Goal: Information Seeking & Learning: Learn about a topic

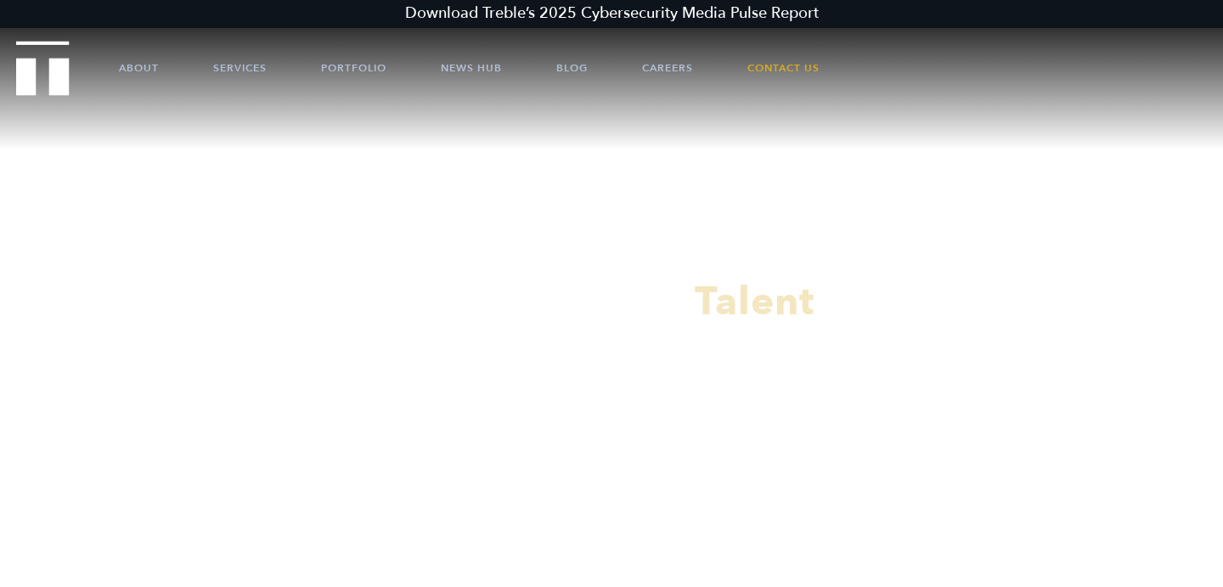
click at [651, 70] on link "Careers" at bounding box center [667, 67] width 51 height 51
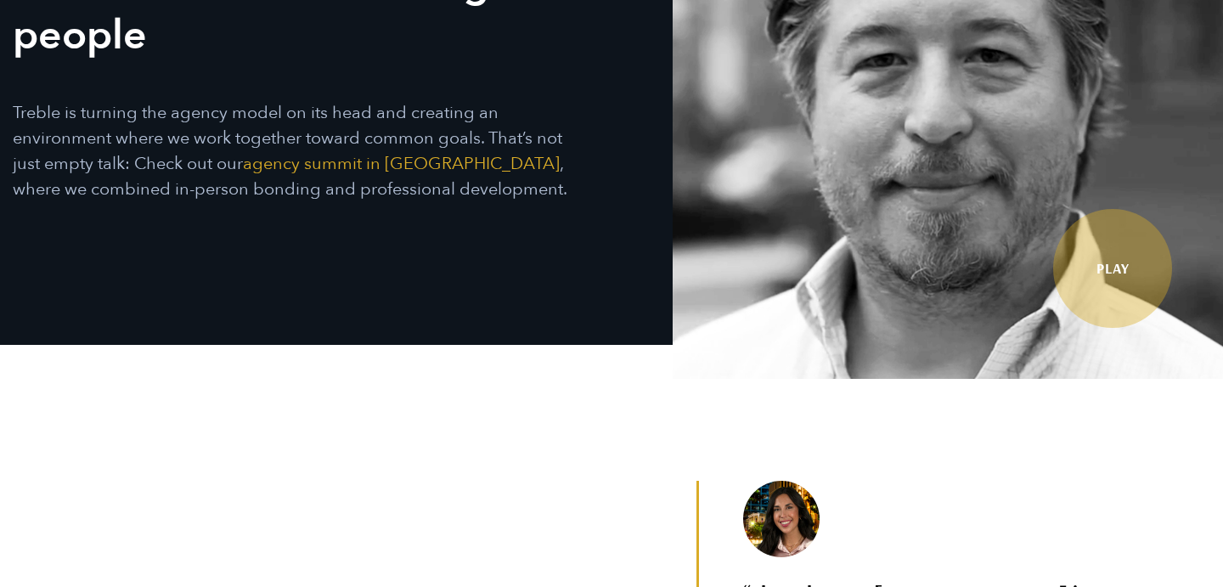
scroll to position [237, 0]
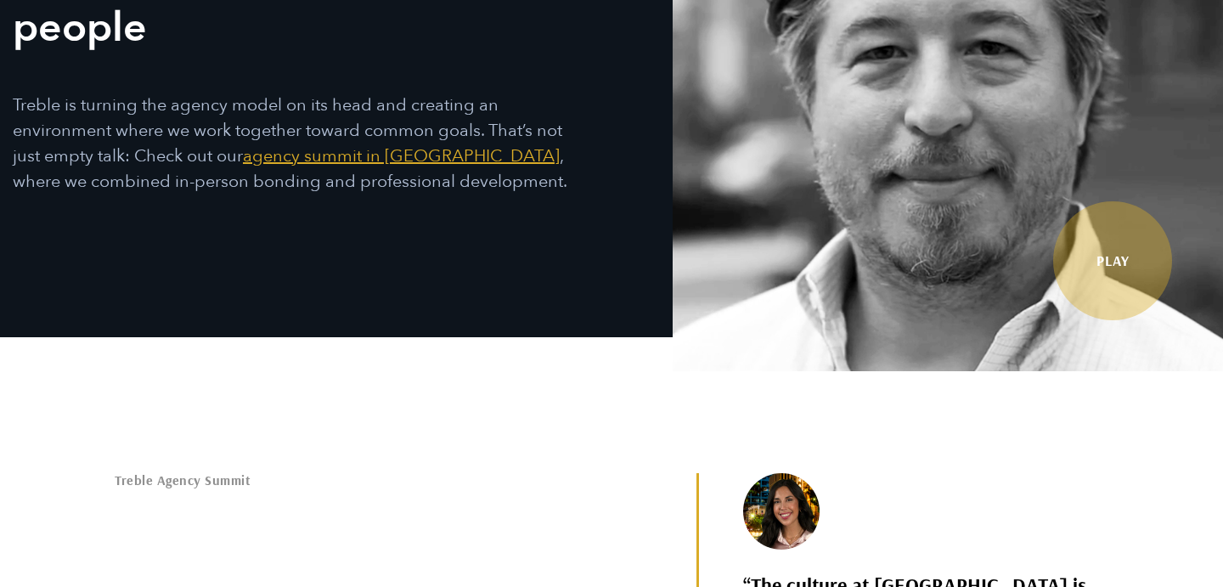
click at [414, 156] on link "agency summit in San Diego" at bounding box center [401, 155] width 317 height 23
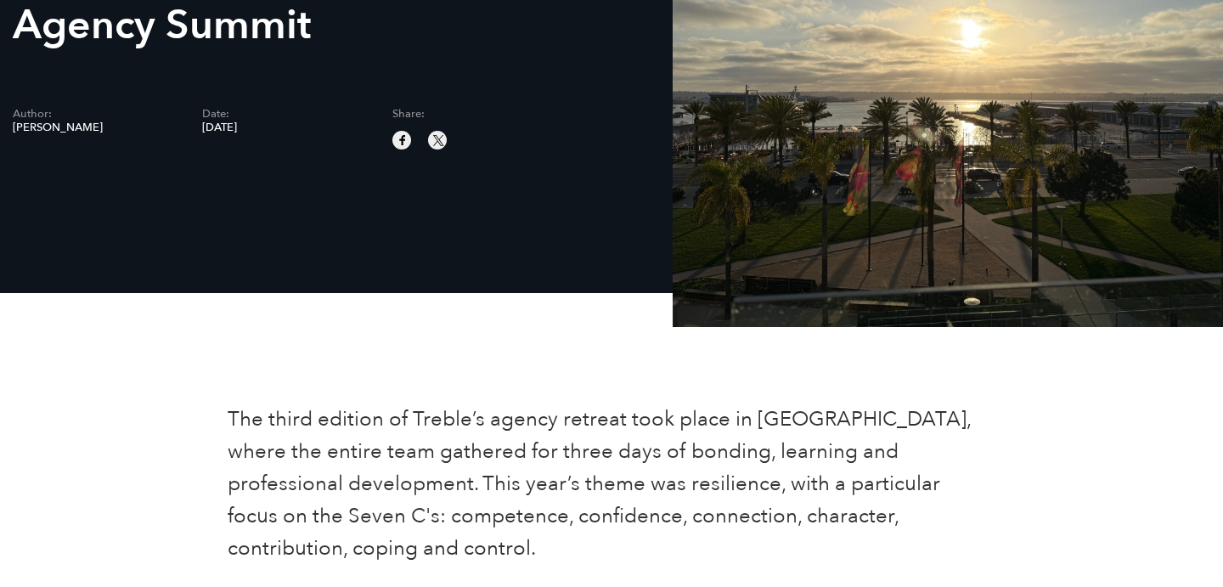
scroll to position [321, 0]
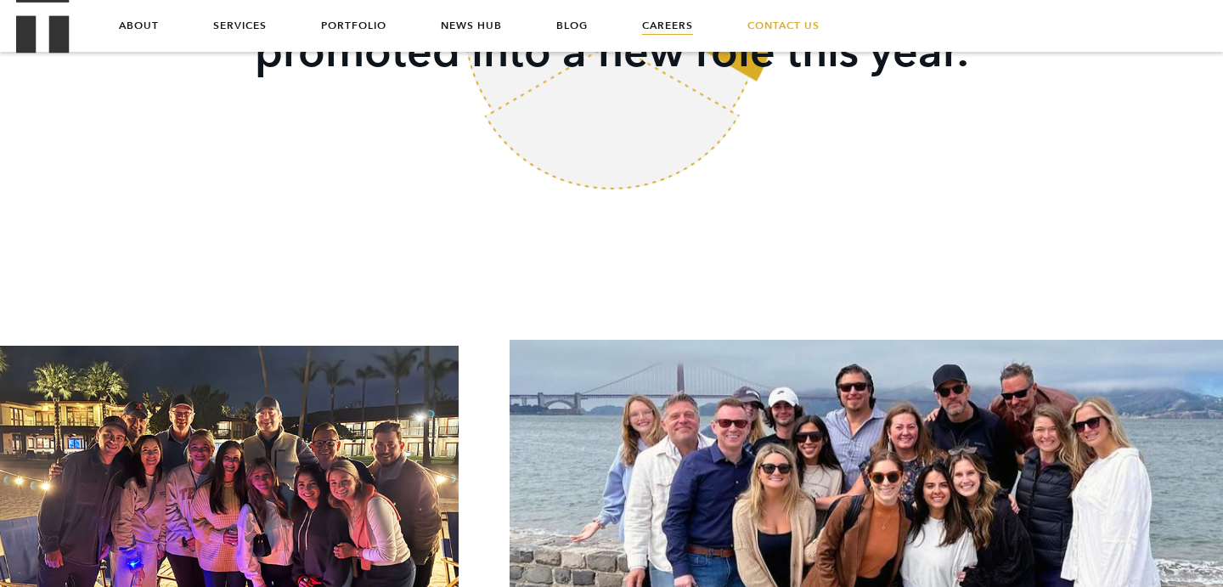
scroll to position [2624, 0]
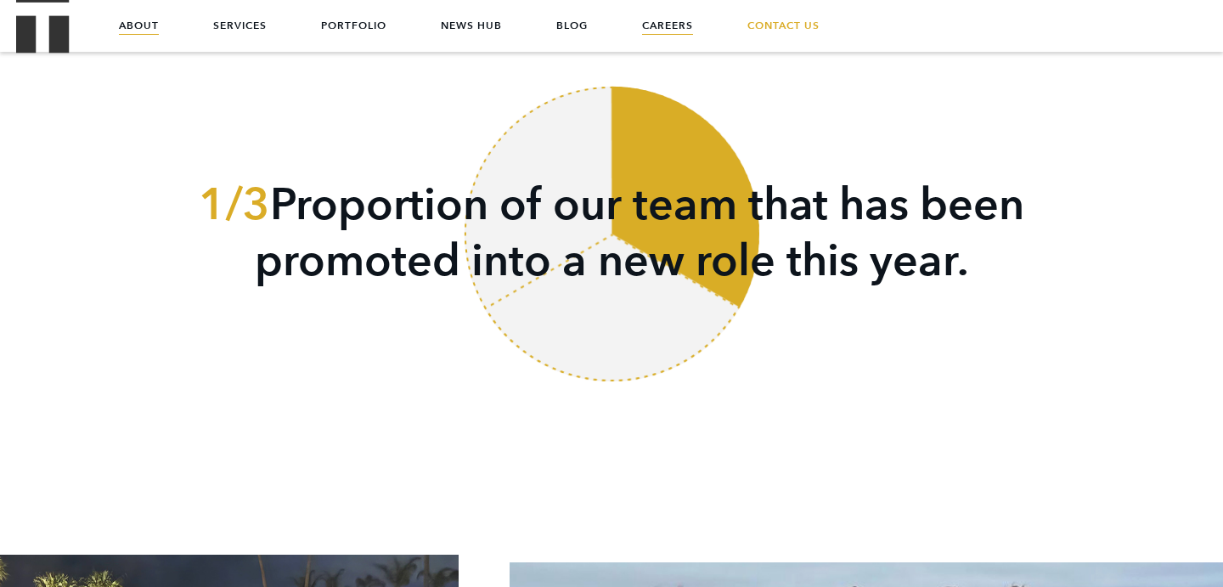
click at [143, 23] on link "About" at bounding box center [139, 25] width 40 height 51
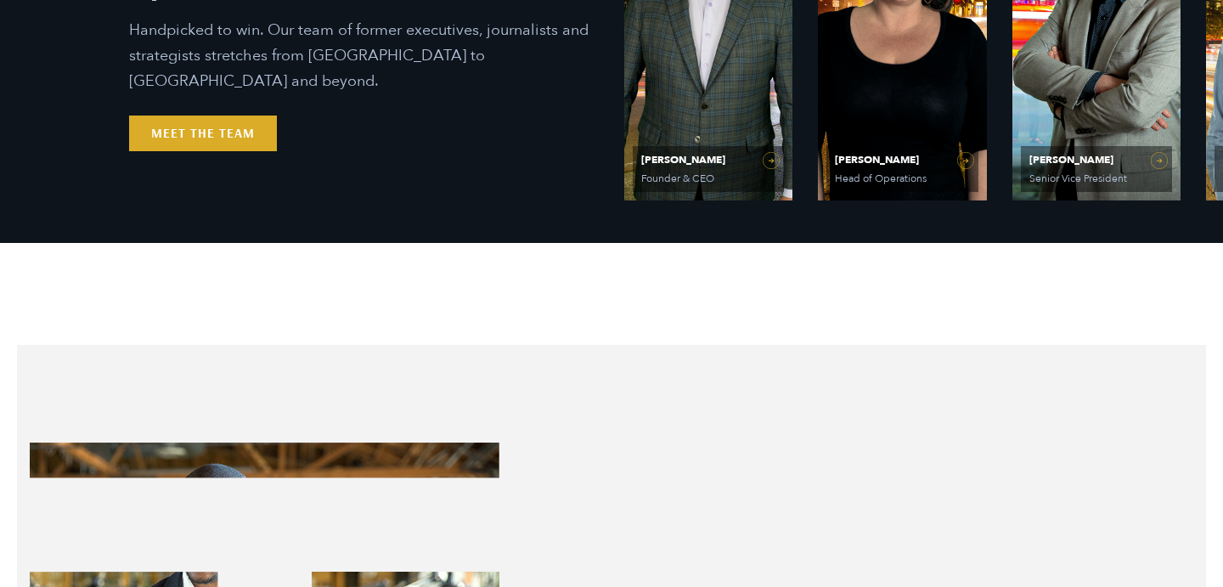
scroll to position [921, 0]
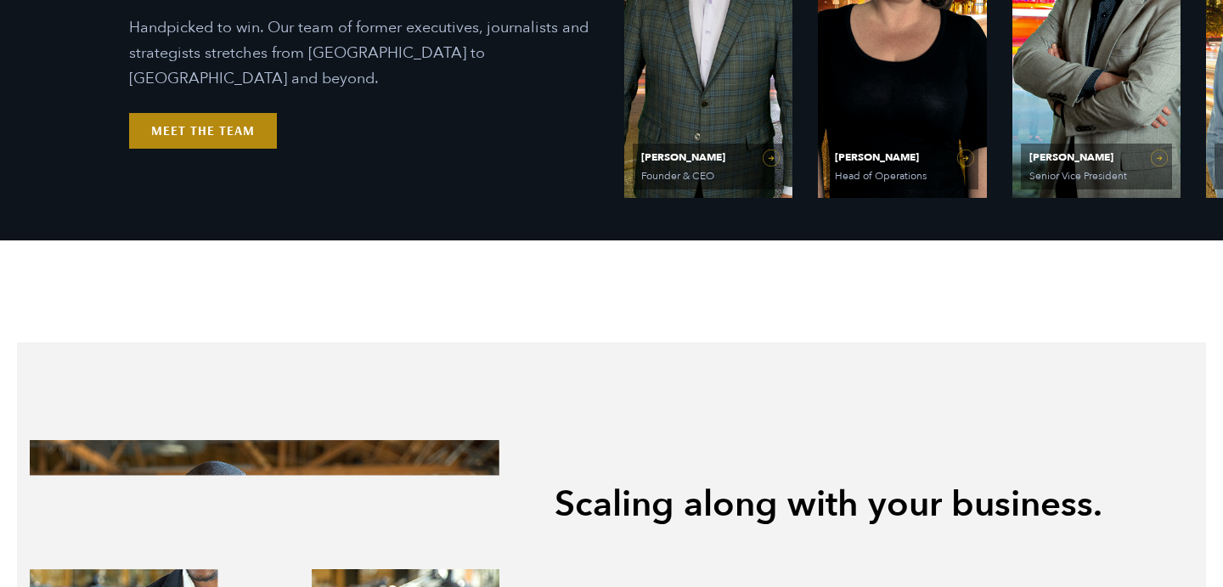
click at [209, 121] on link "Meet the Team" at bounding box center [203, 131] width 148 height 36
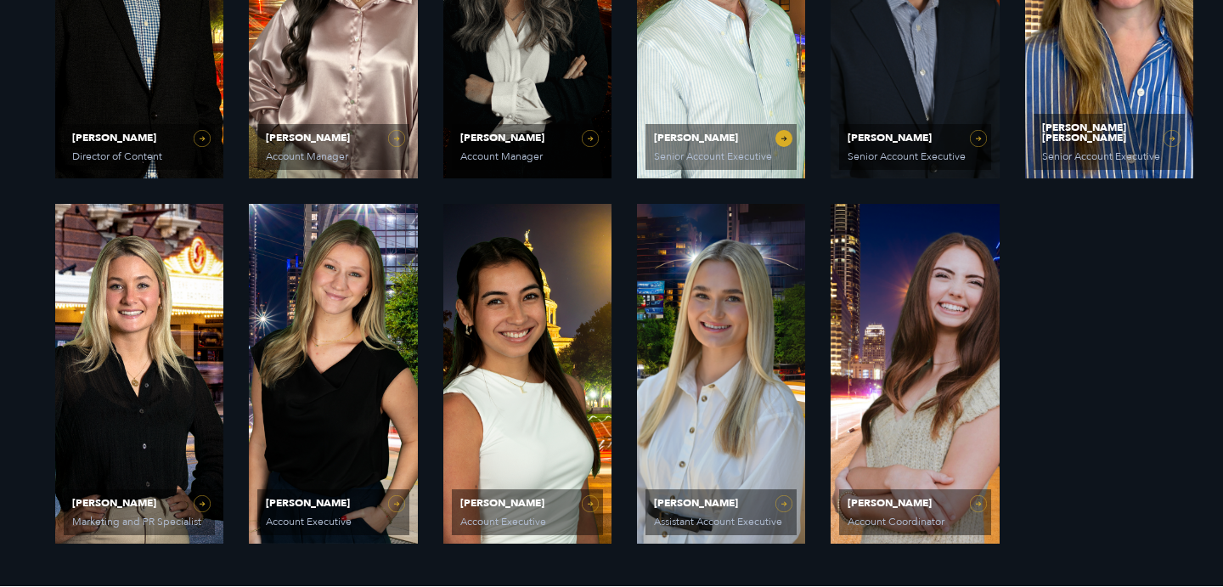
scroll to position [1308, 0]
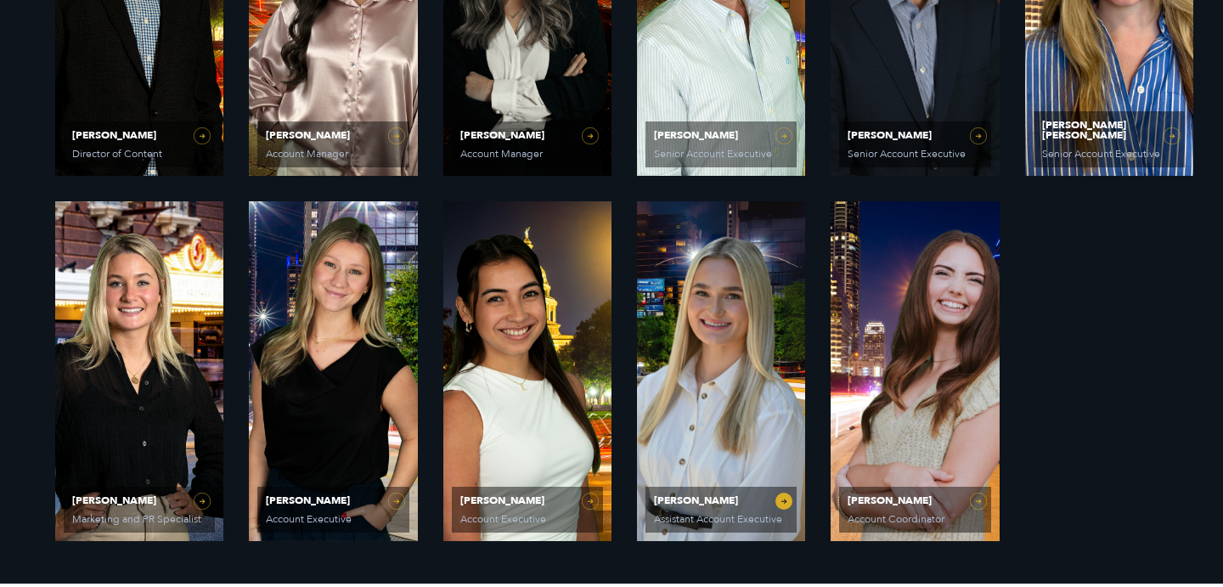
click at [701, 329] on link "[PERSON_NAME] Assistant Account Executive" at bounding box center [721, 371] width 168 height 340
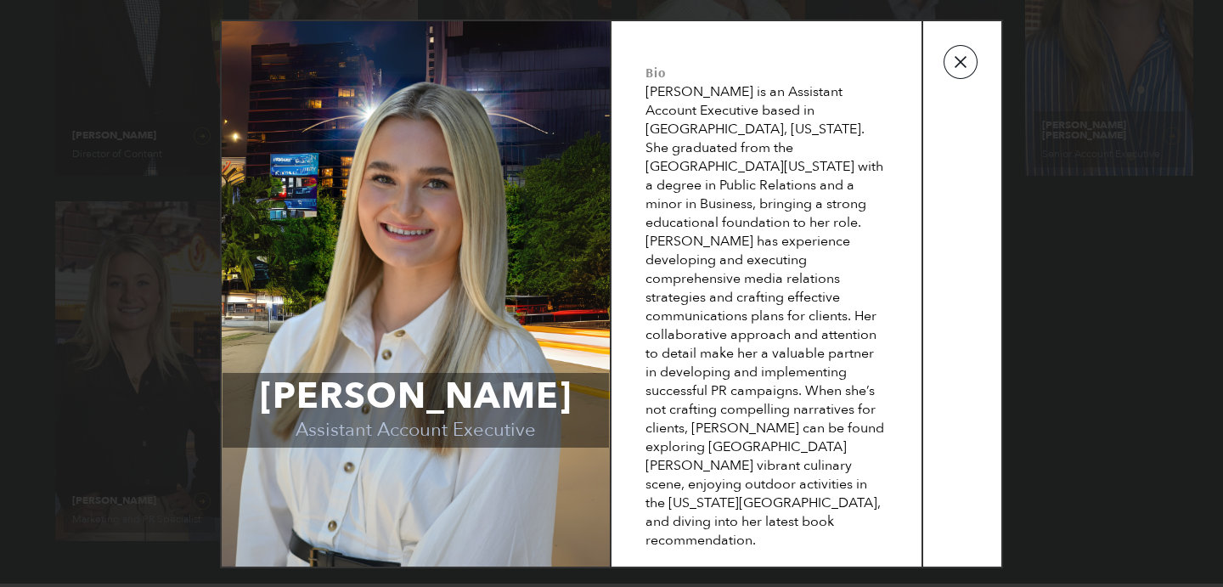
click at [960, 79] on button "button" at bounding box center [961, 62] width 34 height 34
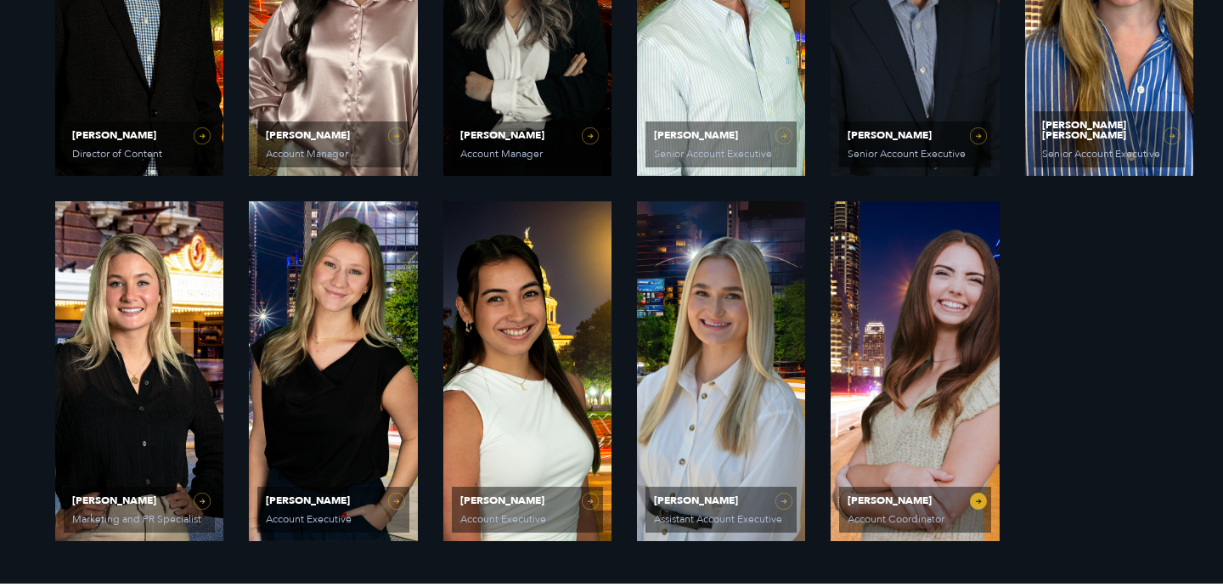
click at [865, 313] on link "[PERSON_NAME] Account Coordinator" at bounding box center [915, 371] width 168 height 340
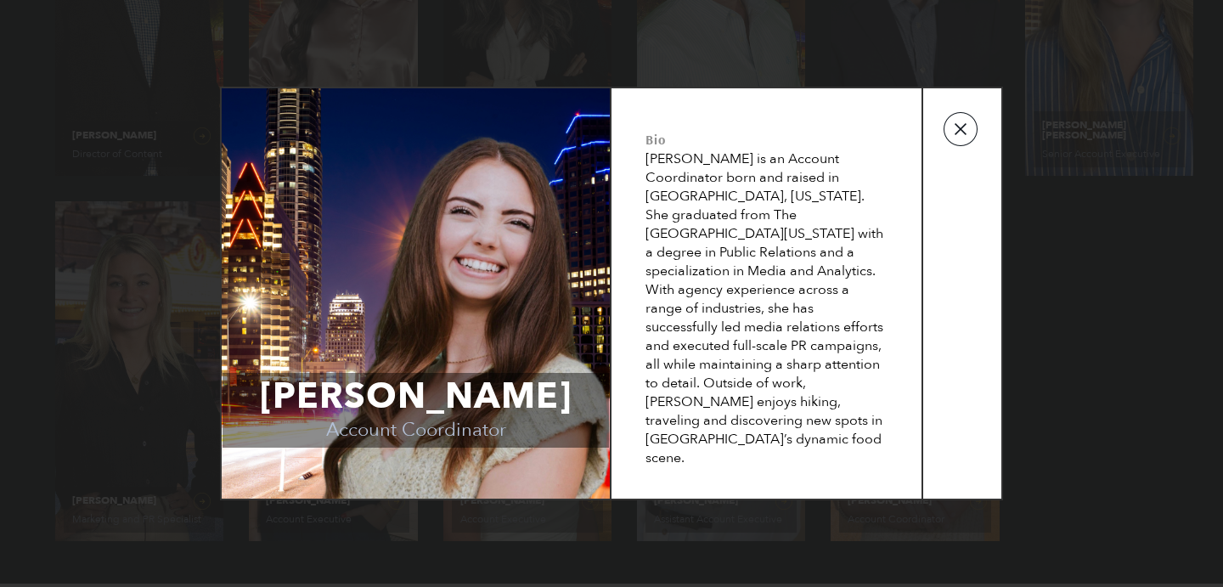
click at [955, 142] on button "button" at bounding box center [961, 129] width 34 height 34
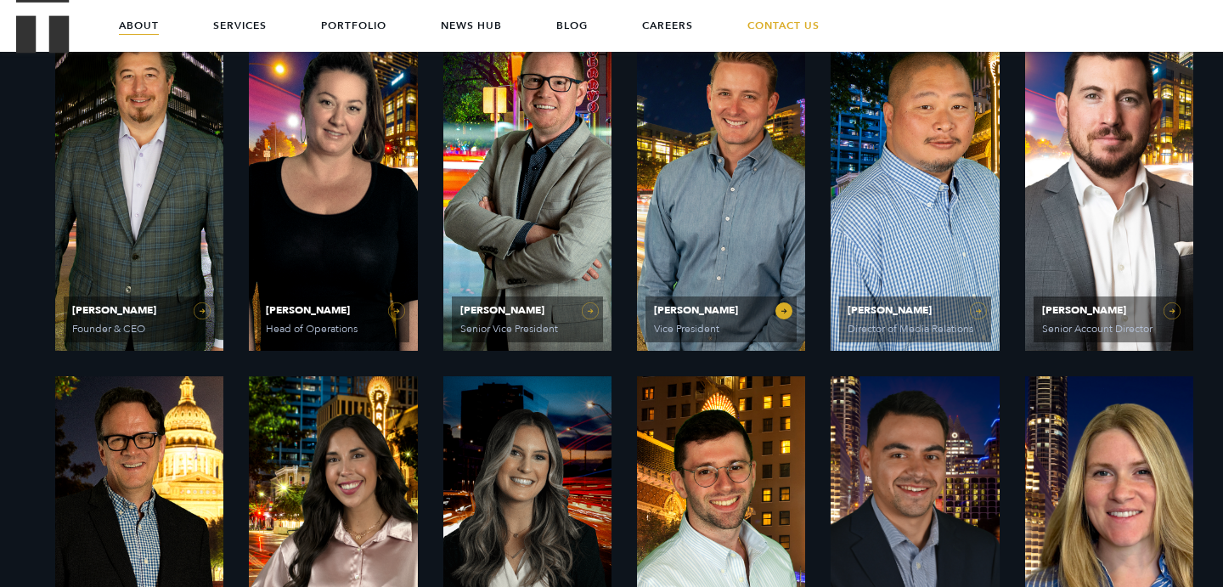
scroll to position [759, 0]
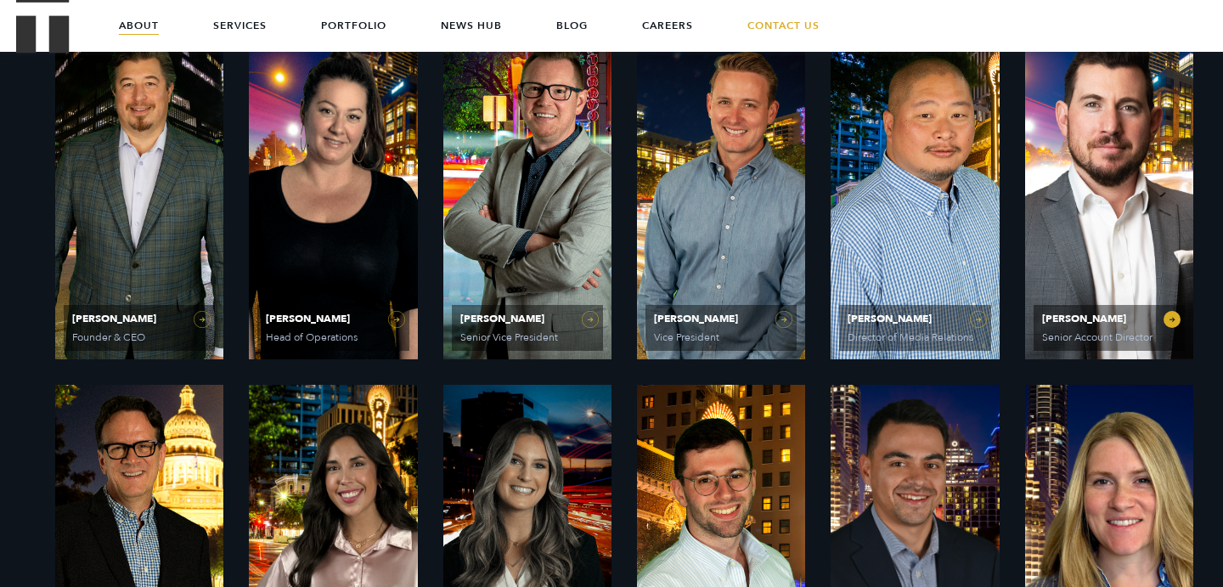
click at [1052, 311] on span "[PERSON_NAME] Senior Account Director" at bounding box center [1109, 328] width 151 height 46
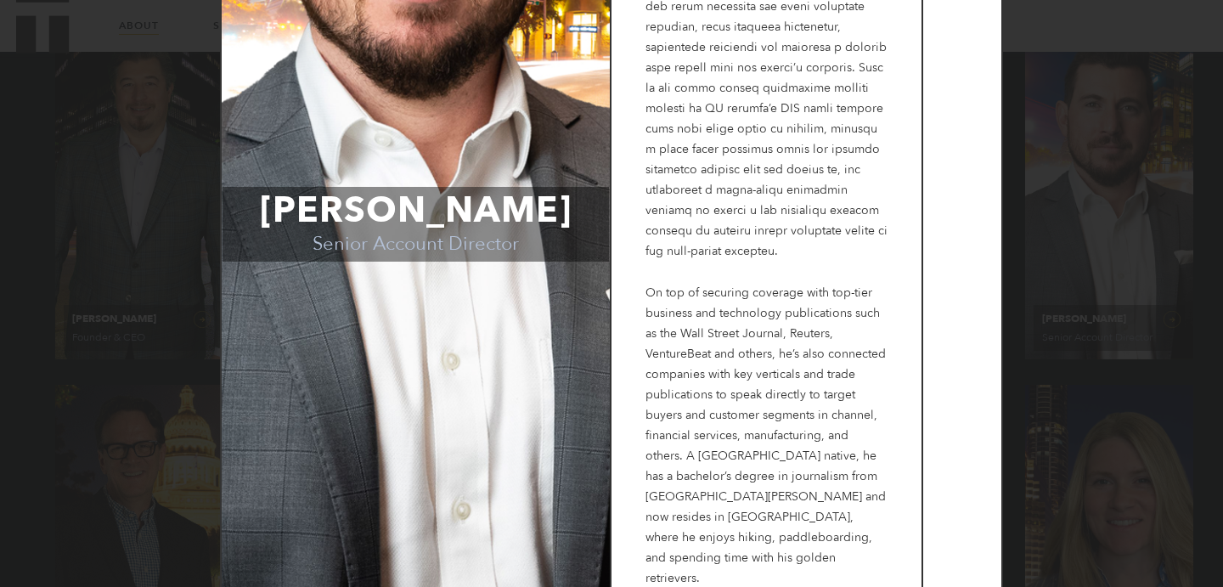
scroll to position [0, 0]
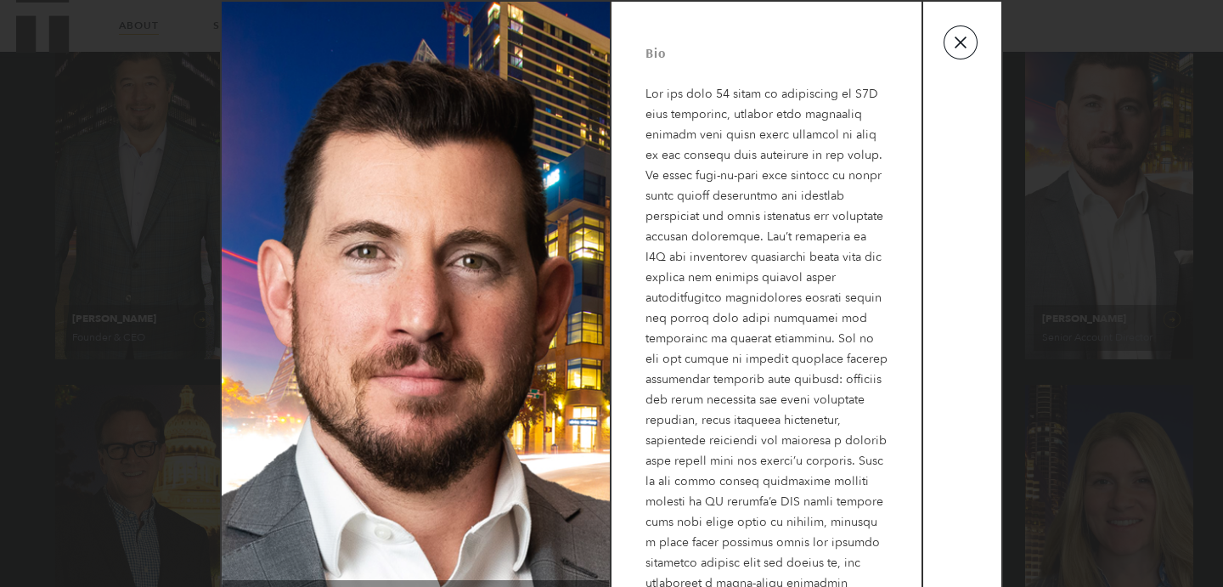
click at [960, 41] on button "button" at bounding box center [961, 42] width 34 height 34
